Goal: Task Accomplishment & Management: Manage account settings

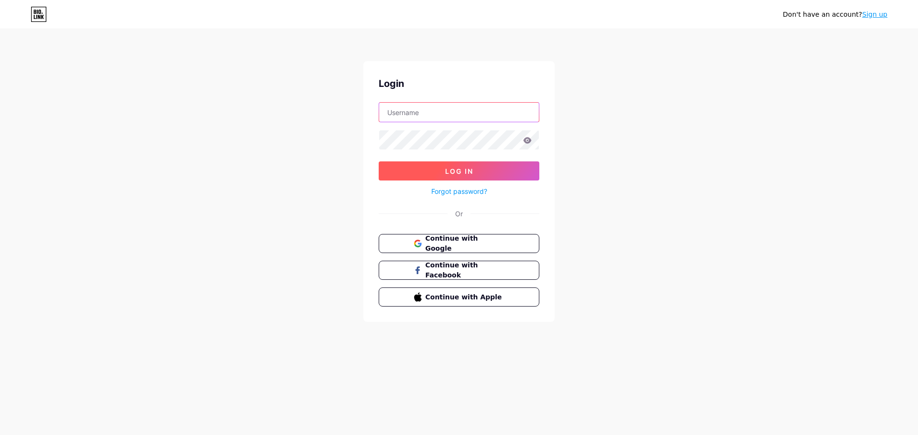
type input "[EMAIL_ADDRESS][DOMAIN_NAME]"
click at [444, 170] on button "Log In" at bounding box center [459, 171] width 161 height 19
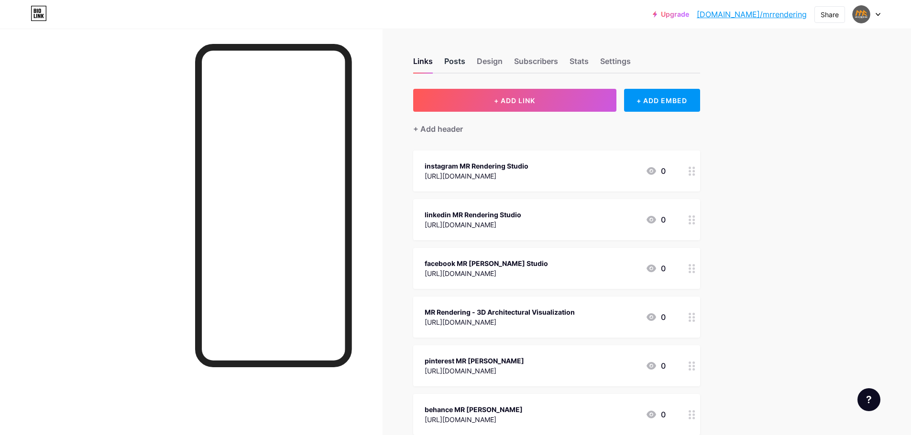
click at [460, 62] on div "Posts" at bounding box center [454, 63] width 21 height 17
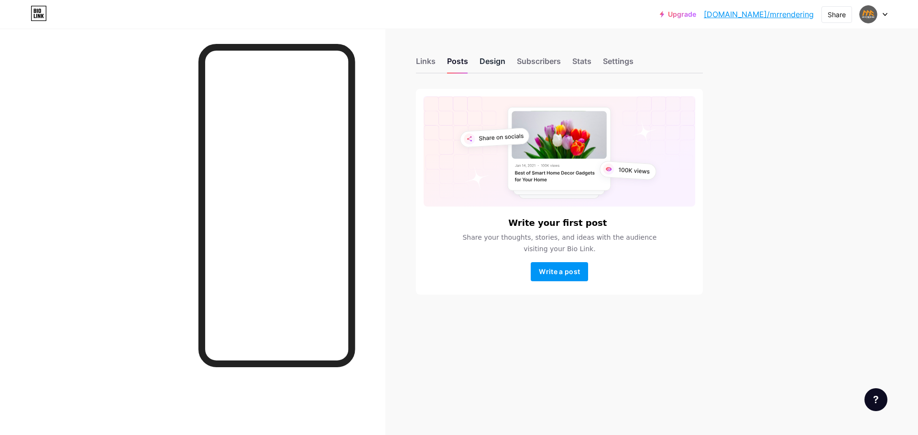
click at [488, 62] on div "Design" at bounding box center [492, 63] width 26 height 17
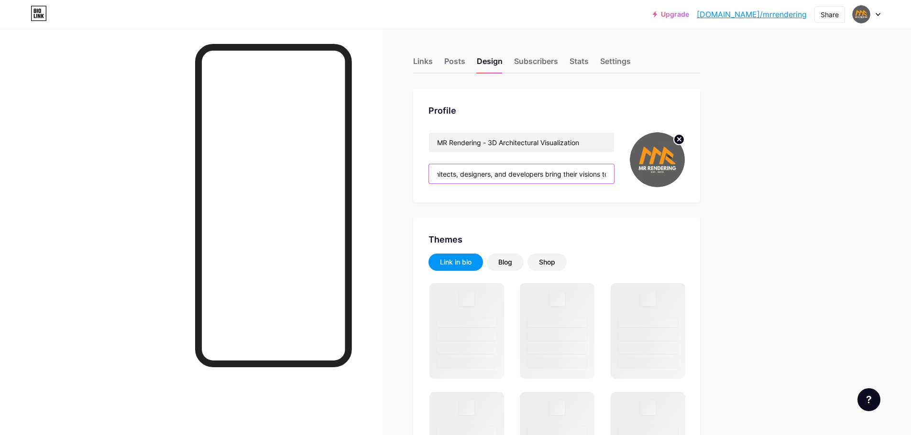
scroll to position [0, 1393]
drag, startPoint x: 535, startPoint y: 174, endPoint x: 655, endPoint y: 181, distance: 120.2
click at [655, 181] on div "MR Rendering - 3D Architectural Visualization MR Rendering is a leading 3D rend…" at bounding box center [556, 159] width 256 height 55
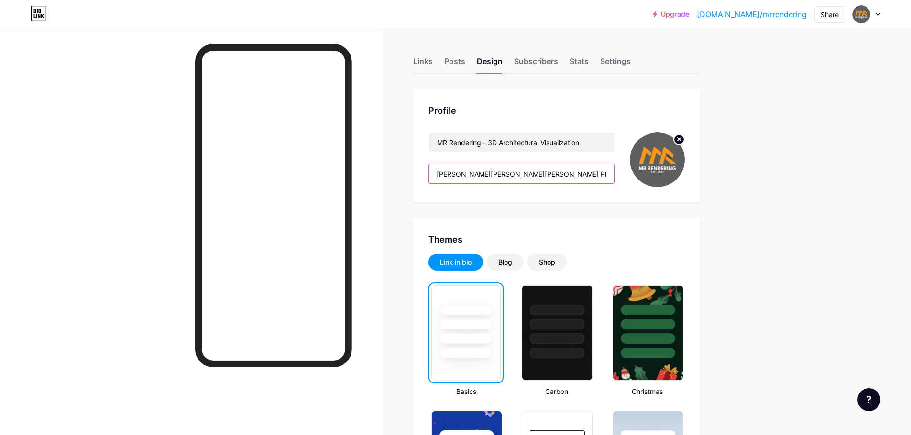
click at [574, 174] on input "MR [PERSON_NAME] is a leading 3D rendering studio based in [GEOGRAPHIC_DATA], p…" at bounding box center [521, 173] width 185 height 19
drag, startPoint x: 560, startPoint y: 174, endPoint x: 616, endPoint y: 175, distance: 55.9
click at [614, 175] on input "MR [PERSON_NAME] is a leading 3D rendering studio based in [GEOGRAPHIC_DATA], p…" at bounding box center [521, 173] width 185 height 19
paste input "9354052"
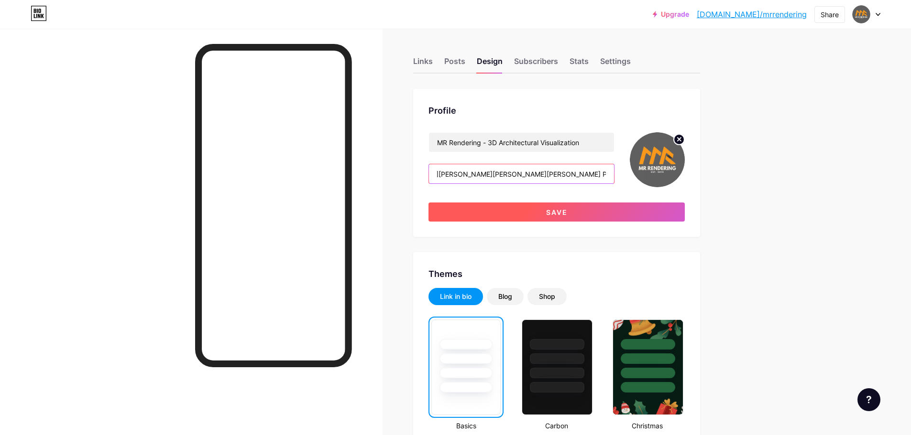
type input "MR [PERSON_NAME] is a leading 3D rendering studio based in [GEOGRAPHIC_DATA], p…"
click at [559, 210] on span "Save" at bounding box center [557, 212] width 22 height 8
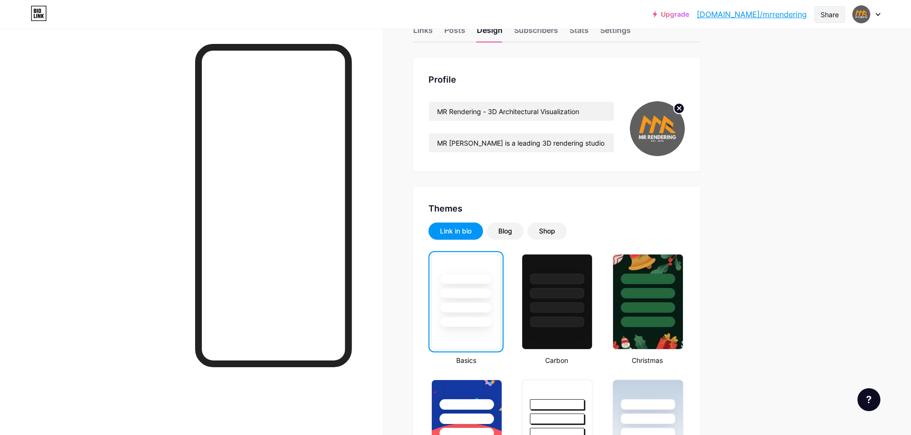
scroll to position [0, 0]
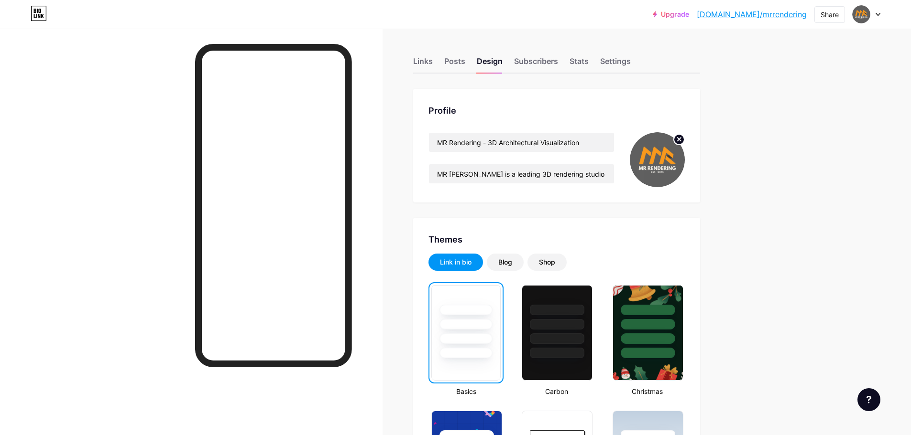
click at [759, 14] on link "[DOMAIN_NAME]/mrrendering" at bounding box center [751, 14] width 110 height 11
